Goal: Information Seeking & Learning: Learn about a topic

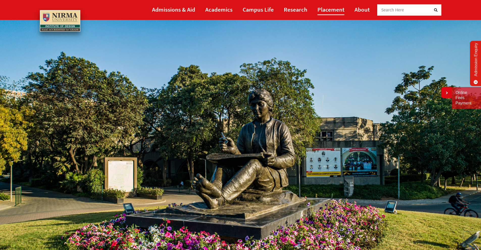
click at [321, 10] on link "Placement" at bounding box center [330, 9] width 27 height 11
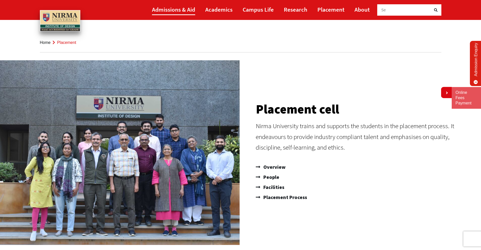
click at [176, 7] on link "Admissions & Aid" at bounding box center [173, 9] width 43 height 11
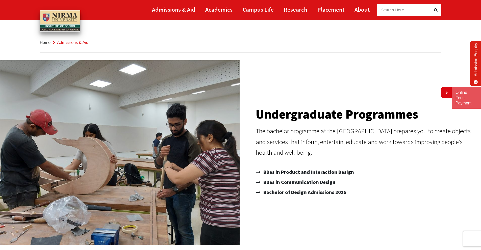
click at [401, 10] on span "Search Here" at bounding box center [392, 10] width 23 height 6
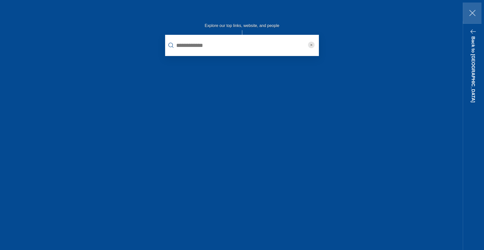
click at [475, 13] on icon "button" at bounding box center [473, 13] width 7 height 21
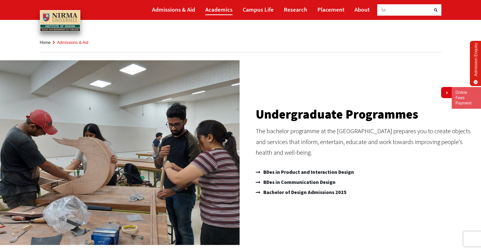
click at [213, 9] on link "Academics" at bounding box center [218, 9] width 27 height 11
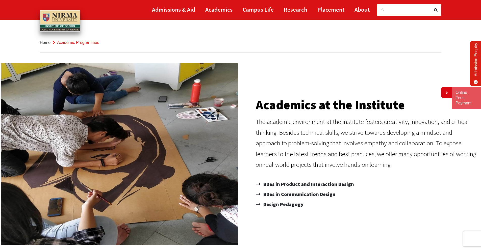
click at [391, 10] on div "S" at bounding box center [406, 9] width 50 height 11
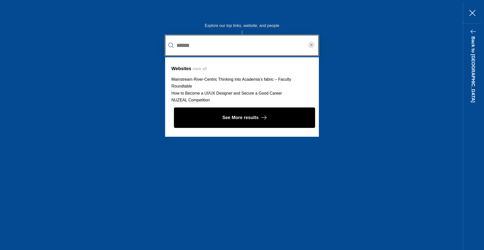
type input "******"
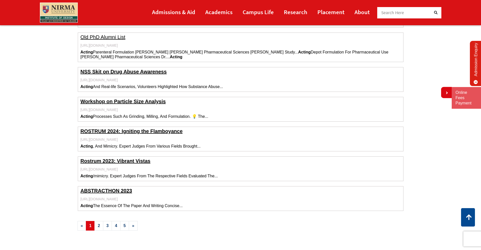
scroll to position [670, 0]
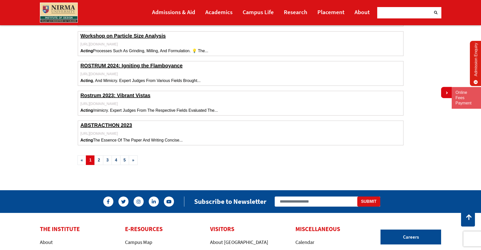
click at [388, 13] on div at bounding box center [406, 12] width 50 height 11
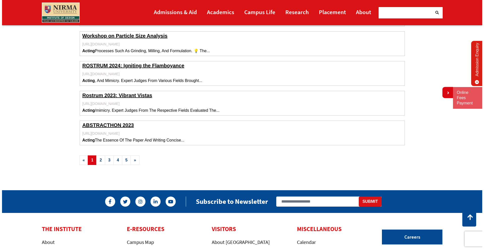
scroll to position [0, 0]
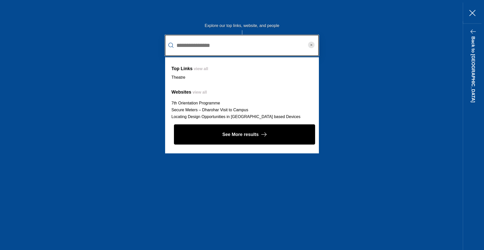
type input "**********"
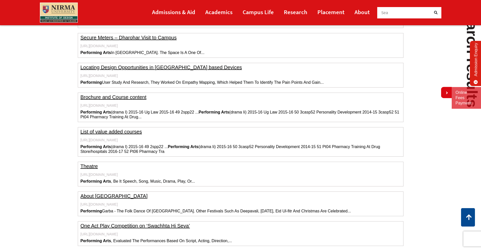
scroll to position [216, 0]
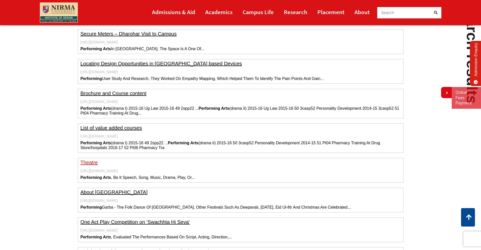
click at [88, 162] on link "Theatre" at bounding box center [88, 163] width 17 height 6
